Goal: Information Seeking & Learning: Learn about a topic

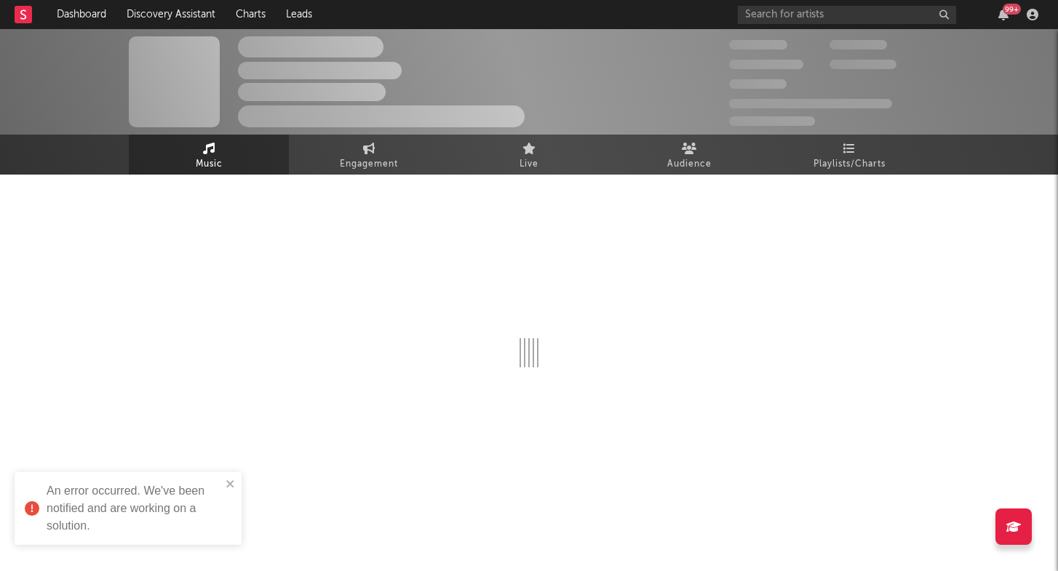
click at [20, 9] on rect at bounding box center [23, 14] width 17 height 17
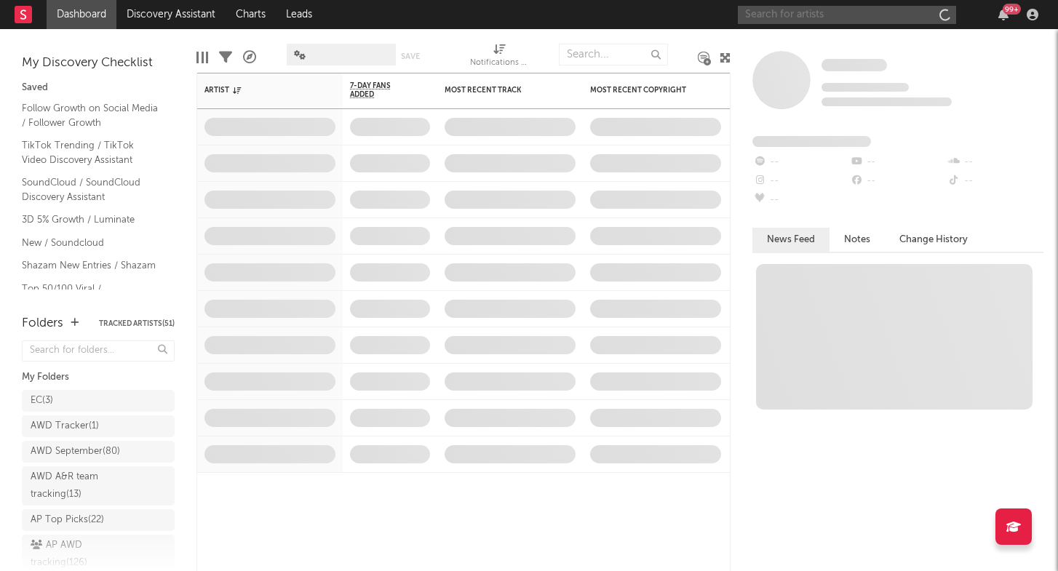
click at [830, 15] on input "text" at bounding box center [847, 15] width 218 height 18
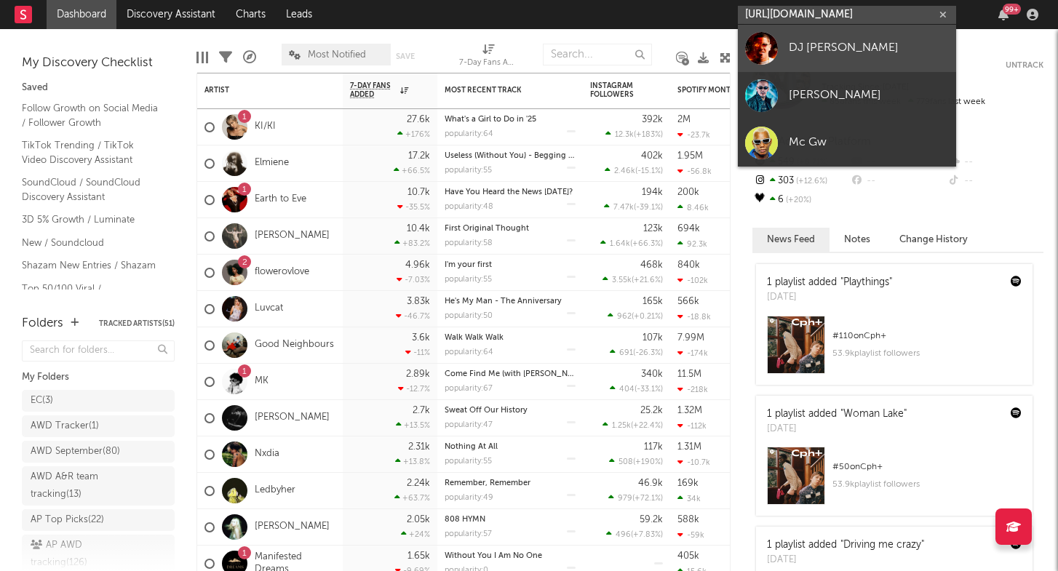
type input "https://open.spotify.com/track/5pv0pPKWtOt8Ea7Nze7ZK7?si=eddd4a54db9346c"
click at [841, 50] on div "DJ Carlos Oliver" at bounding box center [869, 47] width 160 height 17
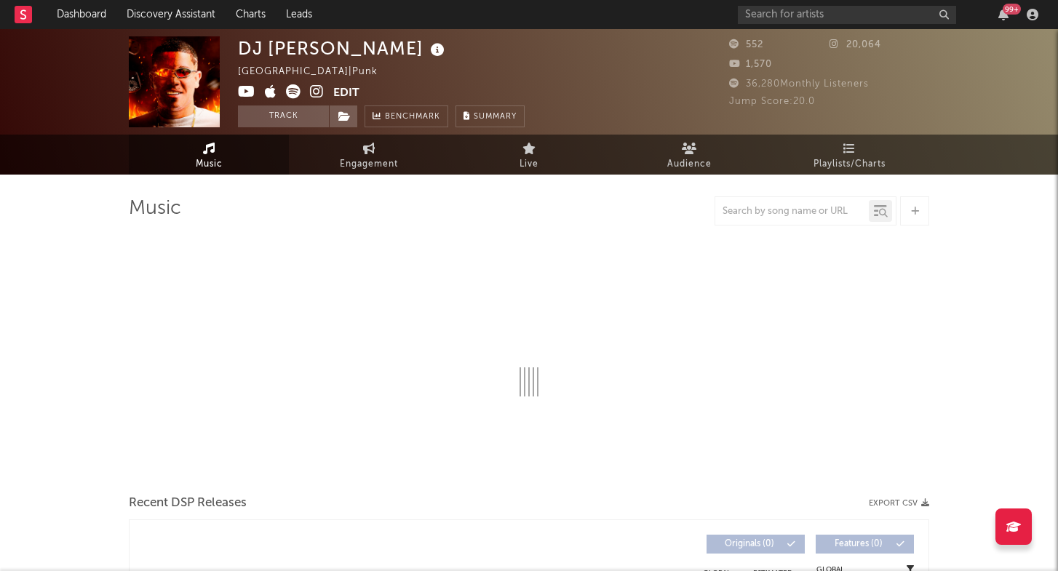
select select "6m"
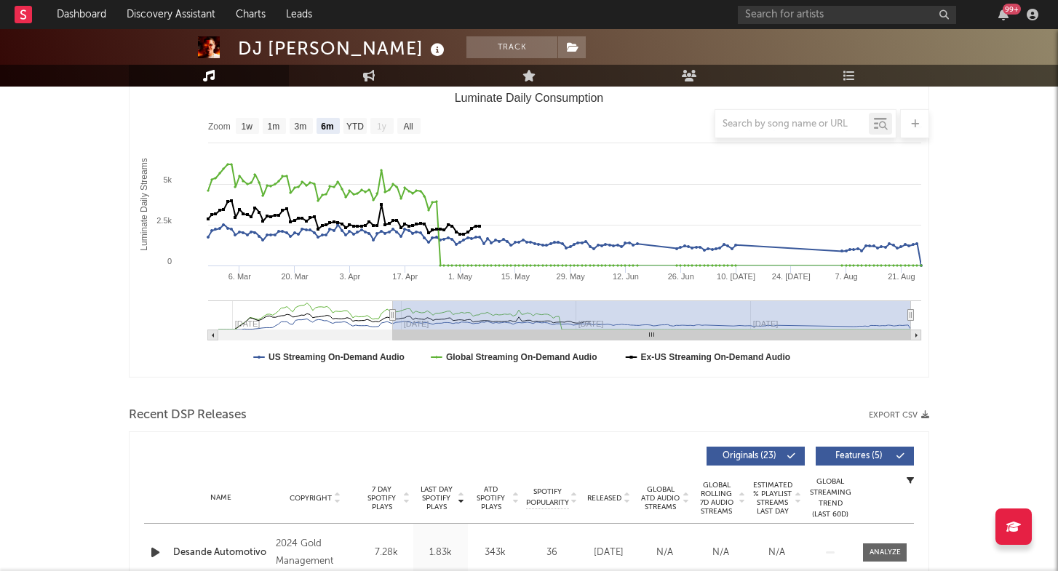
scroll to position [463, 0]
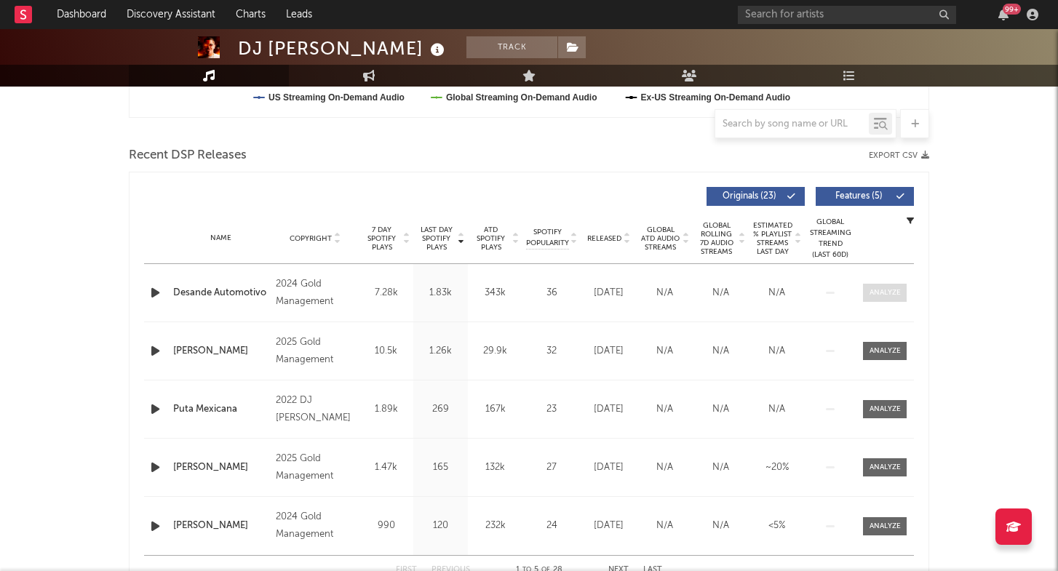
click at [878, 297] on div at bounding box center [885, 292] width 31 height 11
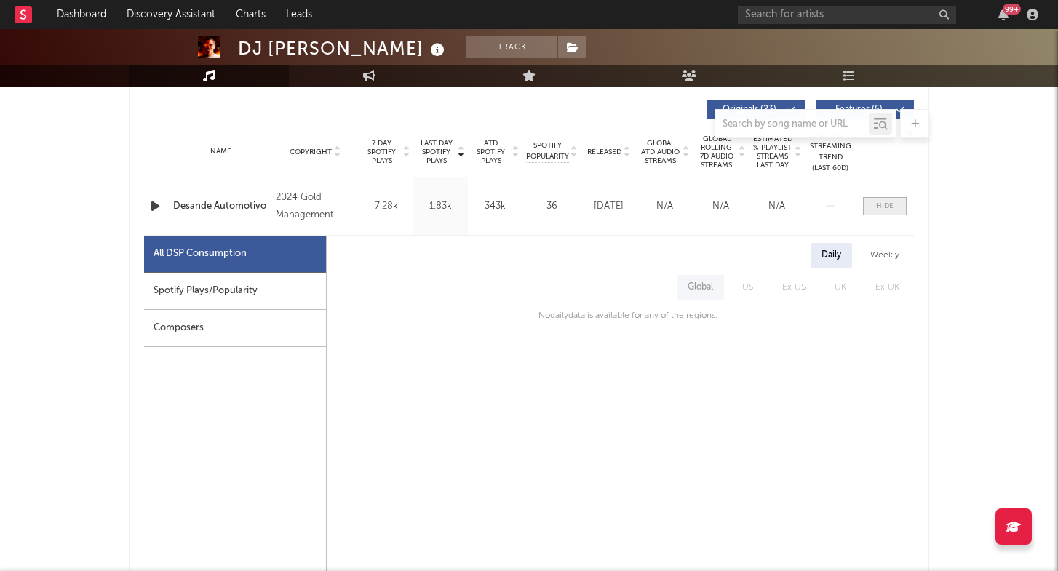
scroll to position [556, 0]
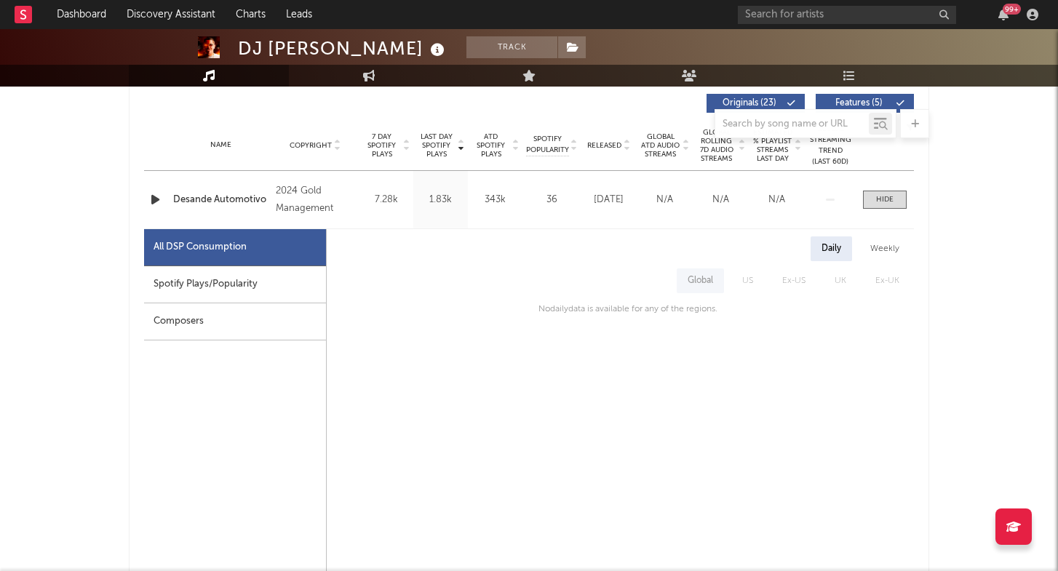
click at [296, 283] on div "Spotify Plays/Popularity" at bounding box center [235, 284] width 182 height 37
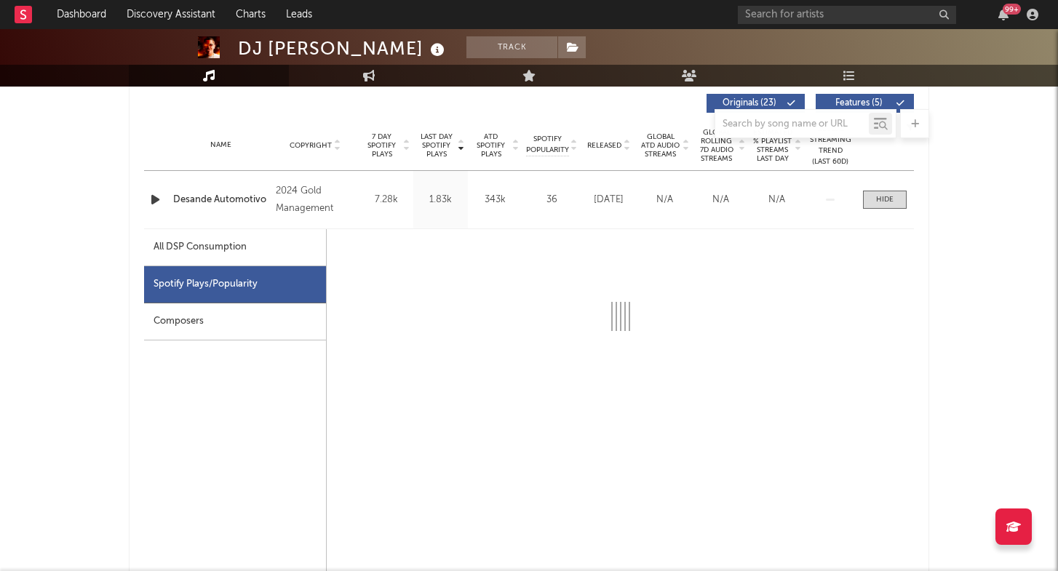
scroll to position [624, 0]
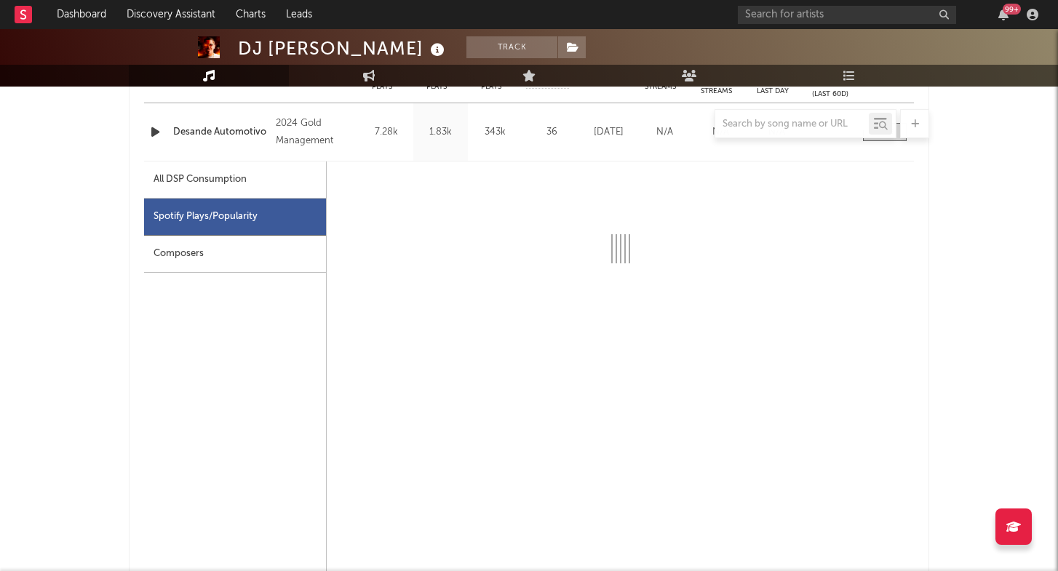
select select "6m"
select select "1w"
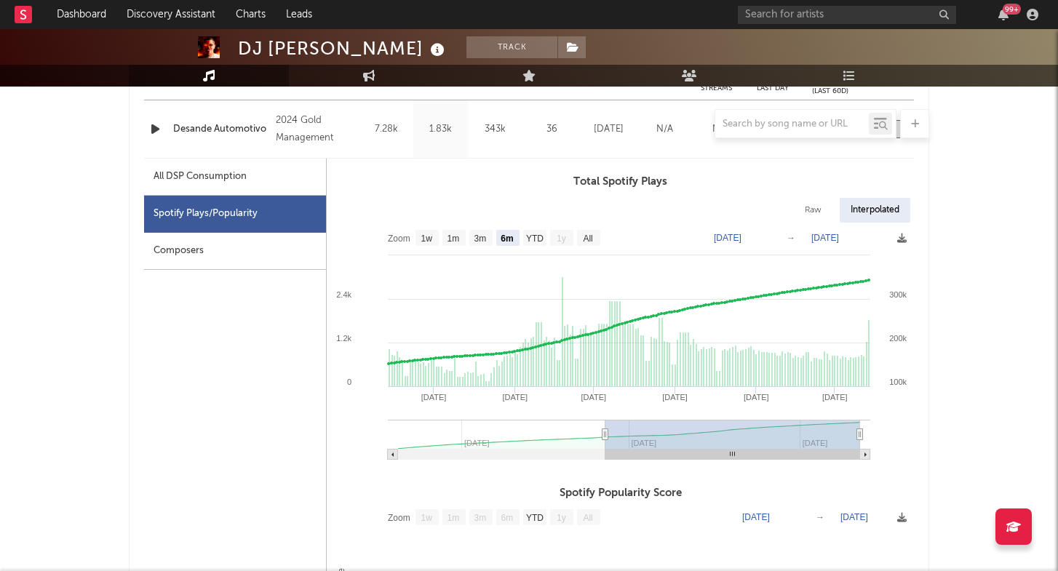
scroll to position [629, 0]
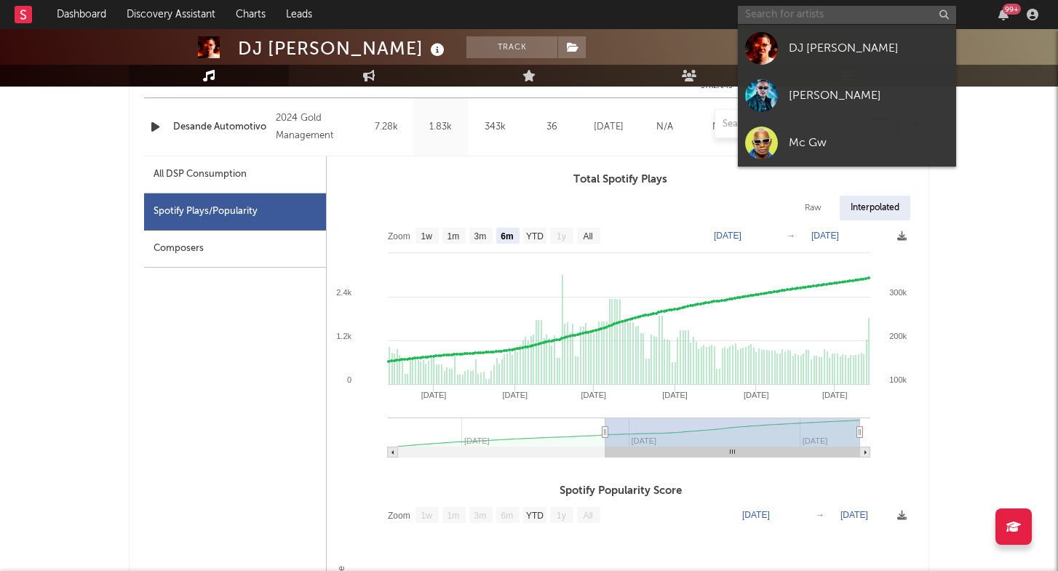
click at [763, 20] on input "text" at bounding box center [847, 15] width 218 height 18
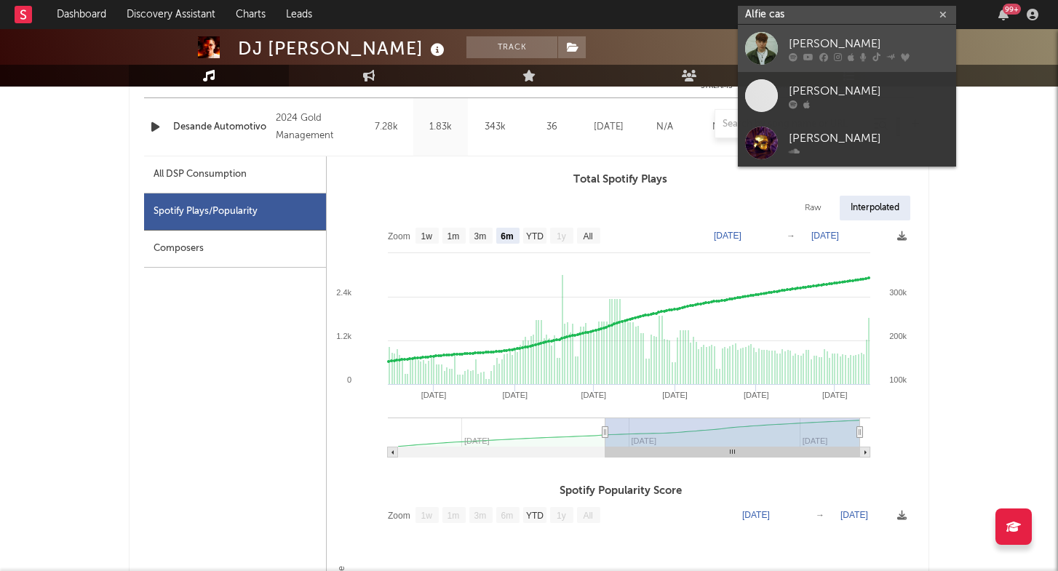
type input "Alfie cas"
click at [790, 39] on div "Alfie Castley" at bounding box center [869, 43] width 160 height 17
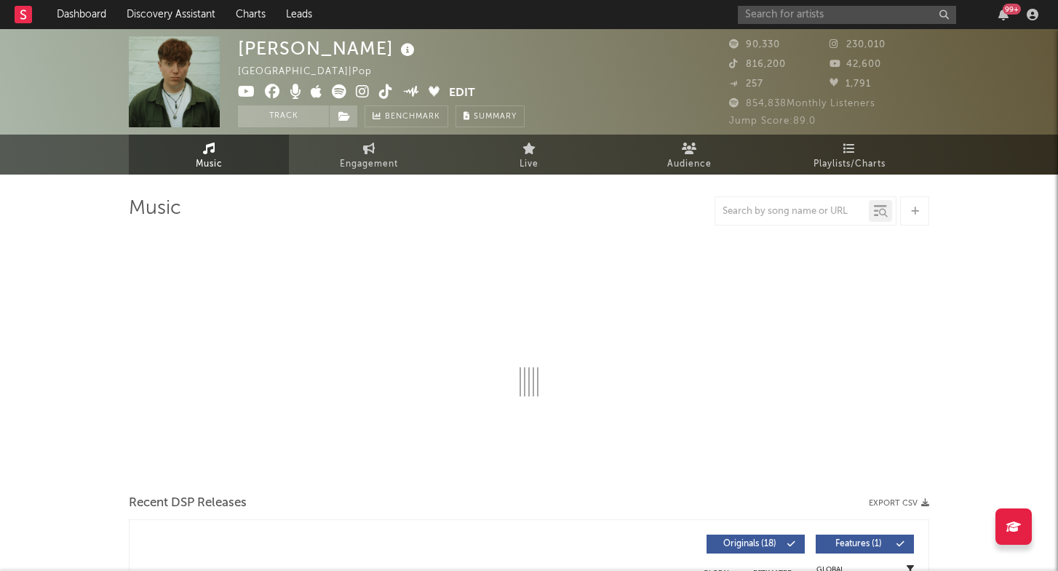
select select "6m"
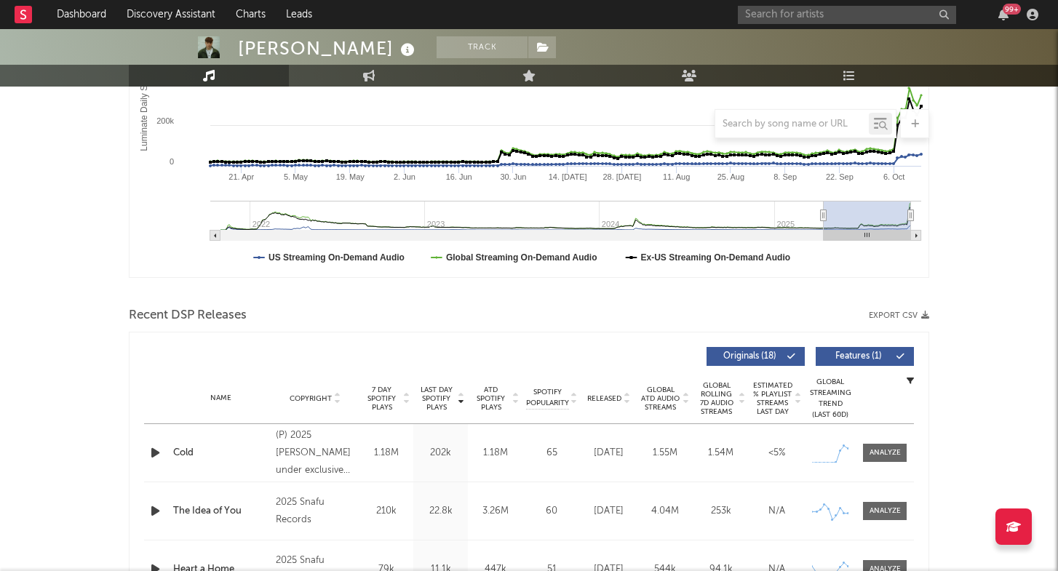
scroll to position [448, 0]
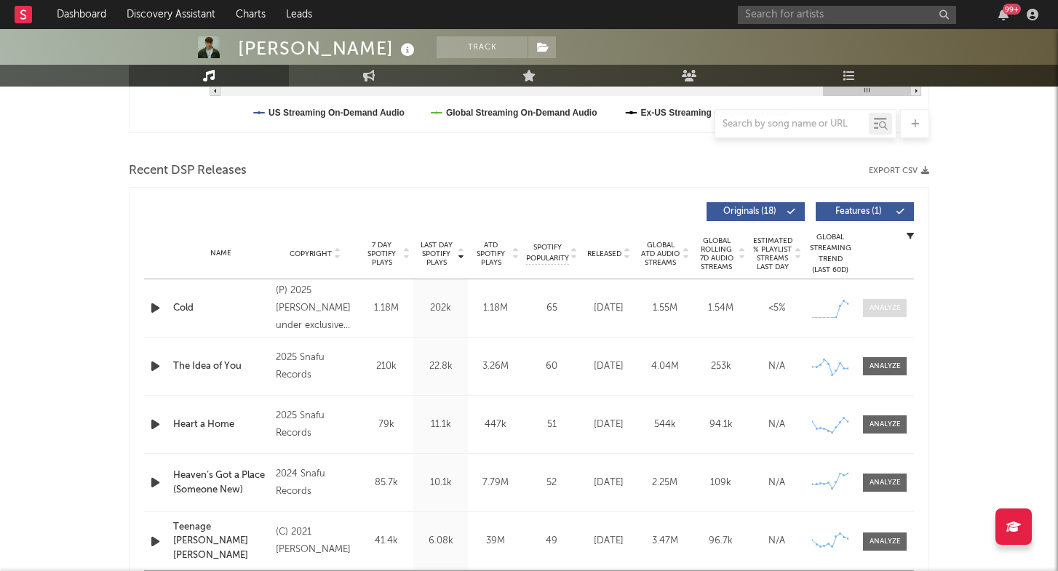
click at [896, 313] on div at bounding box center [885, 308] width 31 height 11
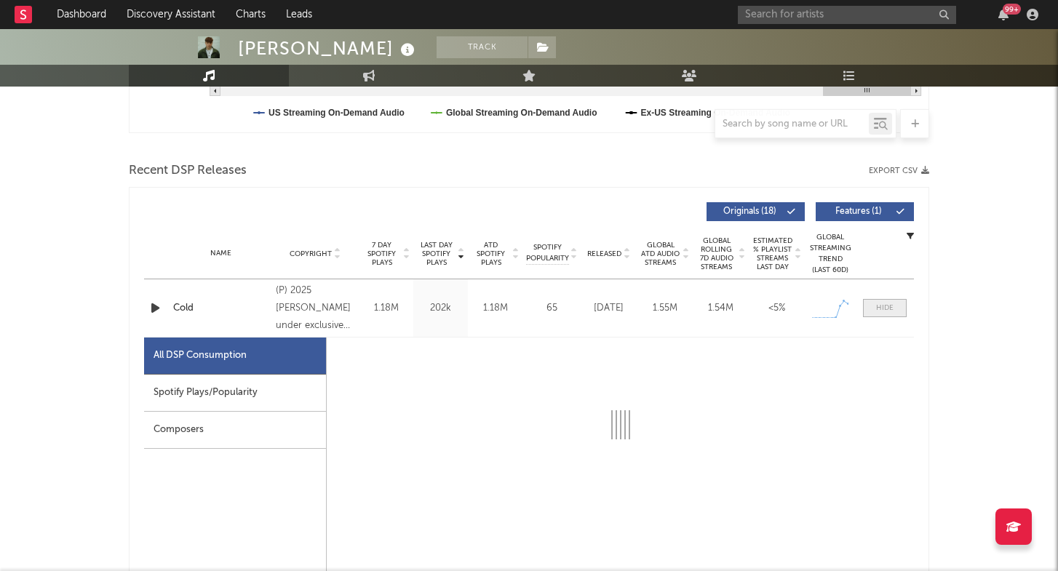
select select "1w"
